Goal: Find contact information: Find contact information

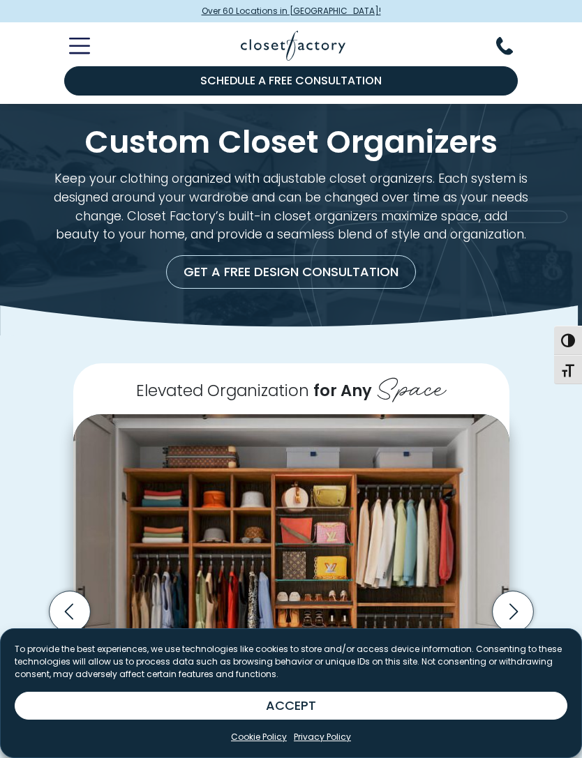
click at [80, 45] on icon "Toggle Mobile Menu" at bounding box center [79, 46] width 21 height 16
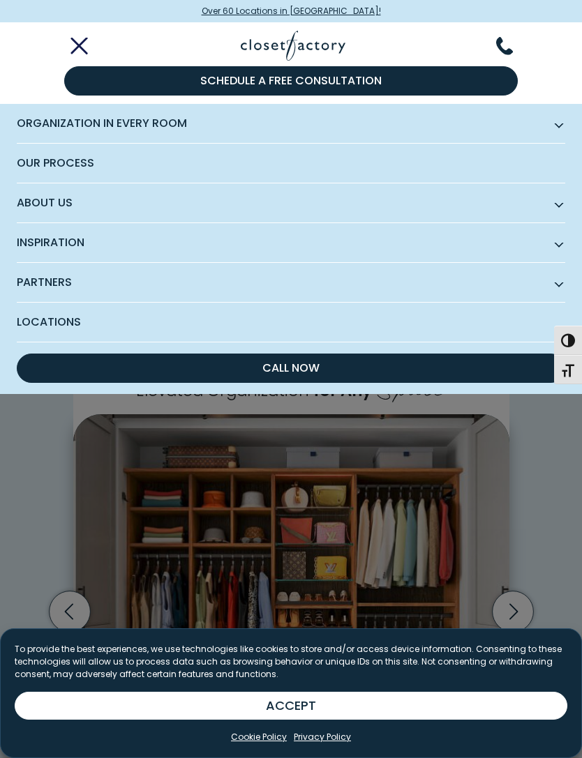
click at [39, 205] on span "About Us" at bounding box center [291, 203] width 548 height 40
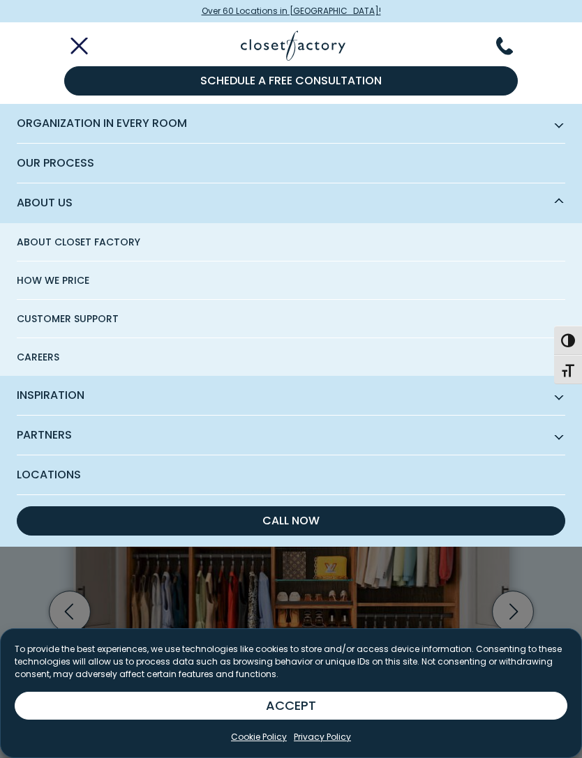
click at [60, 474] on span "Locations" at bounding box center [291, 475] width 548 height 39
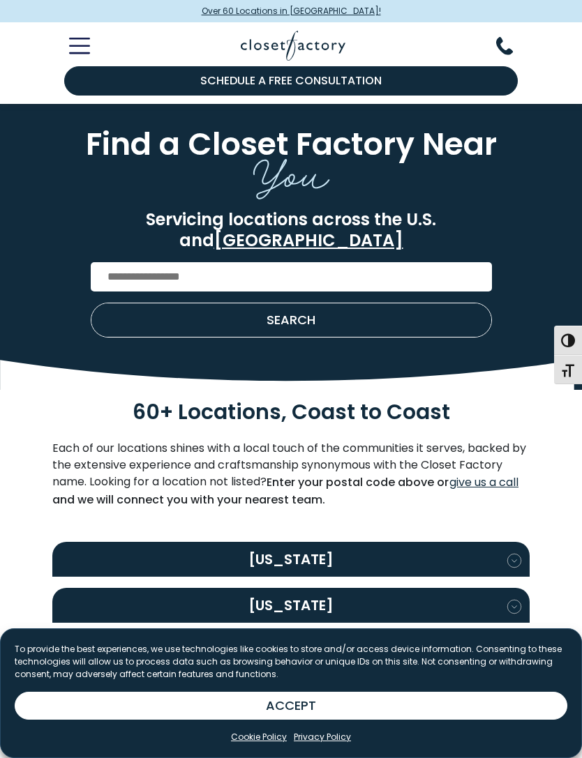
click at [36, 470] on section "60+ Locations, Coast to Coast Each of our locations shines with a local touch o…" at bounding box center [291, 460] width 582 height 119
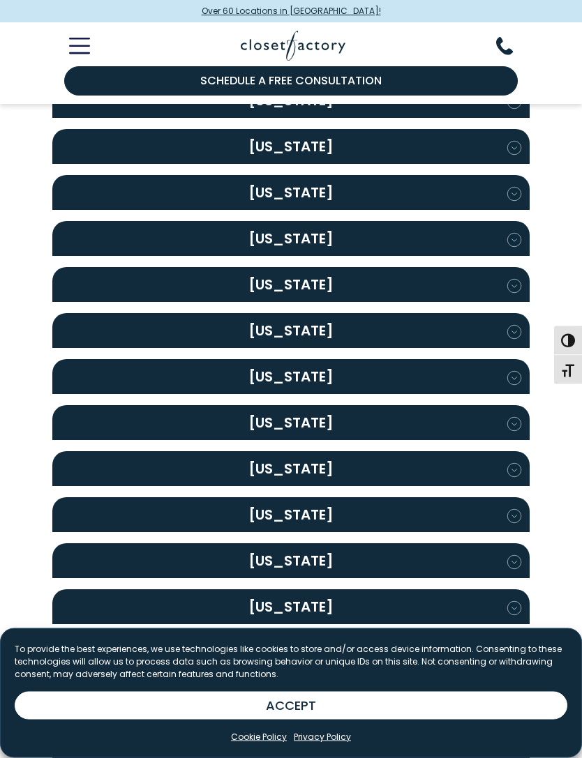
click at [219, 544] on h2 "Pennsylvania" at bounding box center [290, 561] width 477 height 35
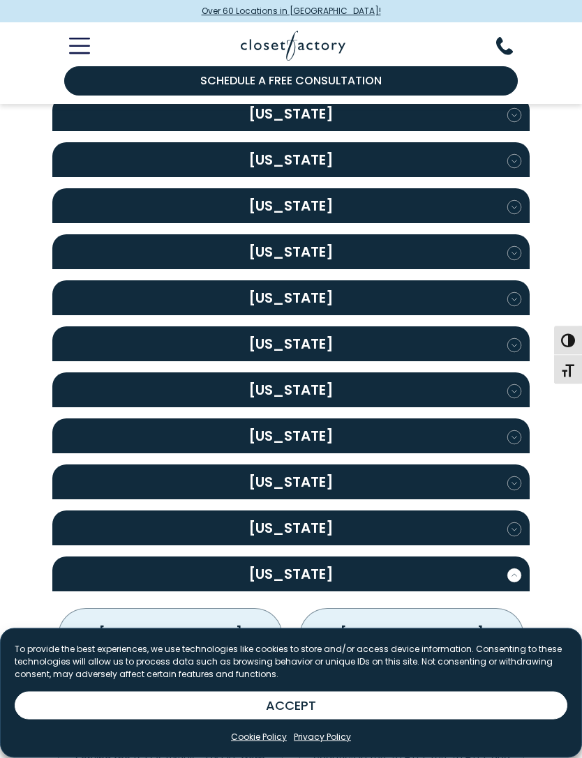
scroll to position [1139, 0]
